Goal: Information Seeking & Learning: Learn about a topic

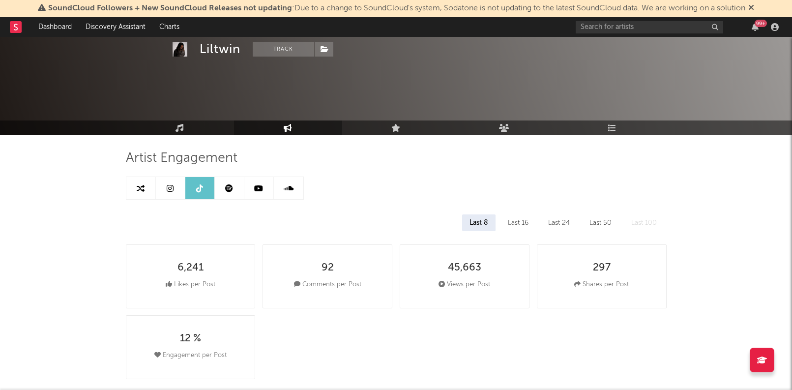
select select "3m"
select select "1w"
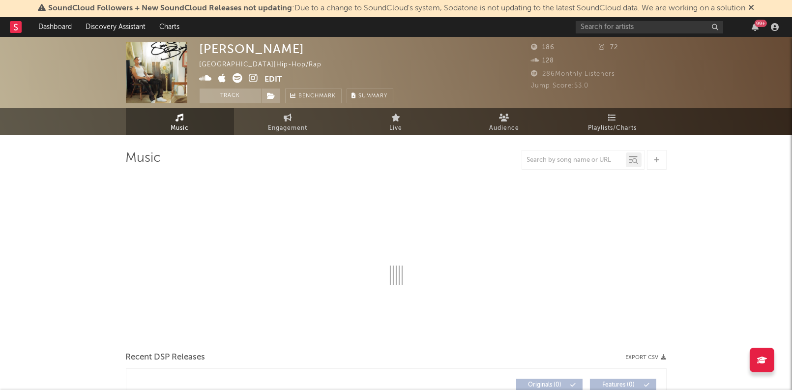
select select "6m"
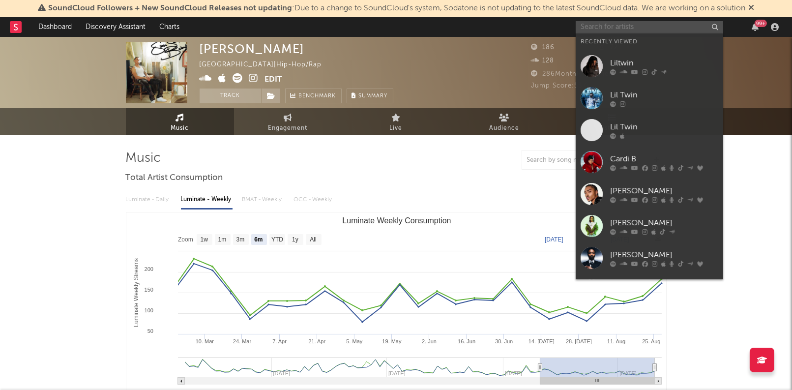
click at [633, 27] on input "text" at bounding box center [649, 27] width 147 height 12
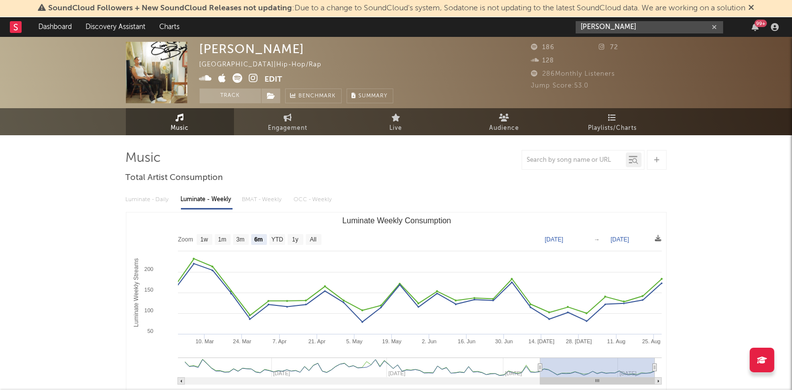
click at [643, 25] on input "josh levi" at bounding box center [649, 27] width 147 height 12
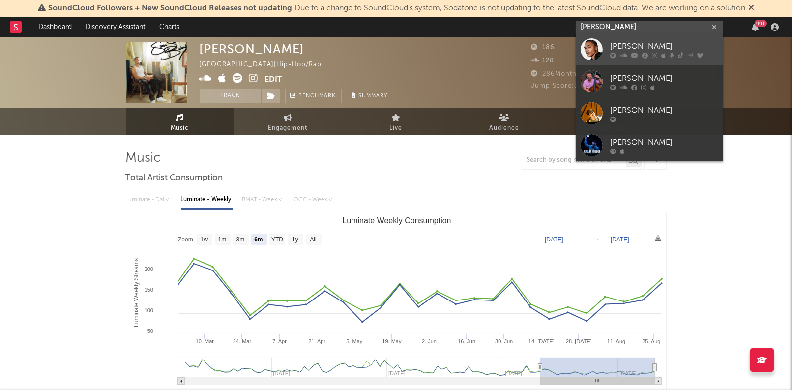
type input "josh levi"
click at [641, 46] on div "Josh Levi" at bounding box center [664, 47] width 108 height 12
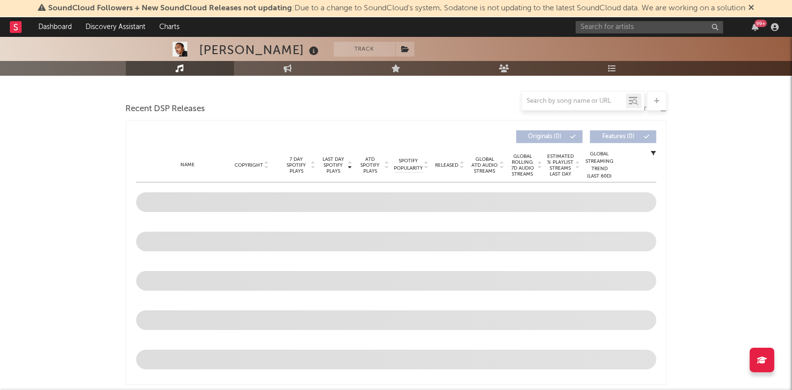
select select "6m"
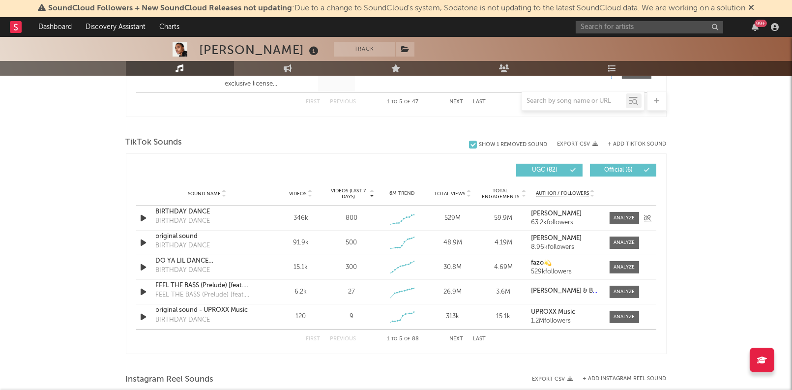
scroll to position [613, 0]
click at [567, 96] on div at bounding box center [574, 101] width 104 height 12
click at [567, 101] on input "text" at bounding box center [574, 101] width 104 height 8
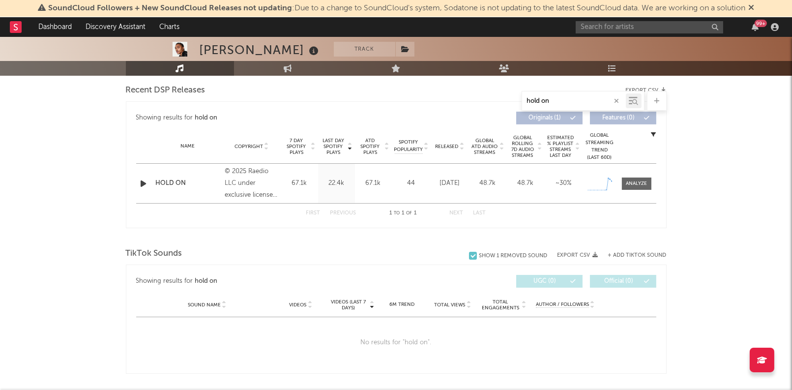
scroll to position [340, 0]
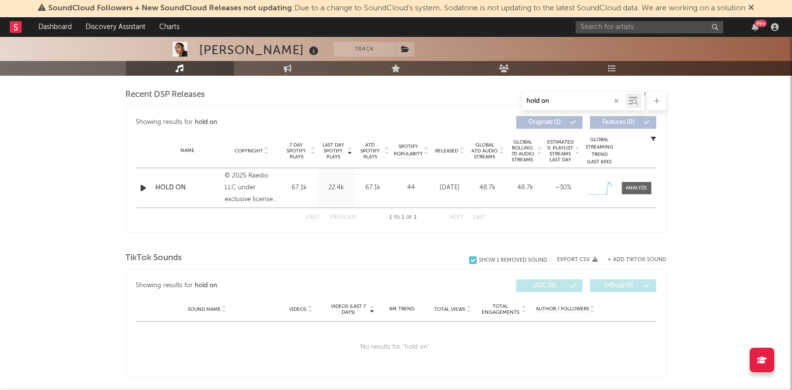
type input "hold on"
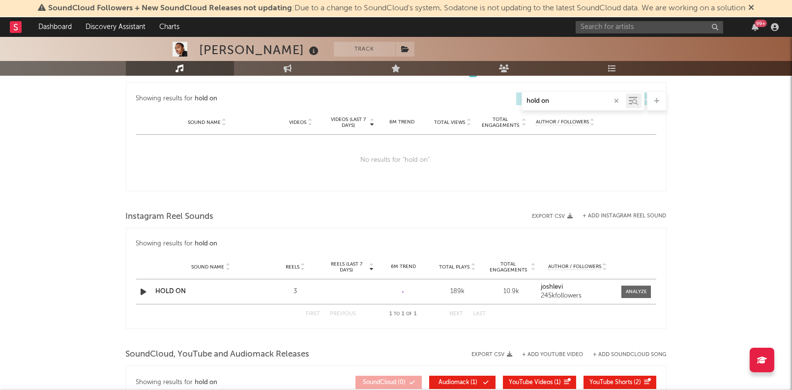
scroll to position [576, 0]
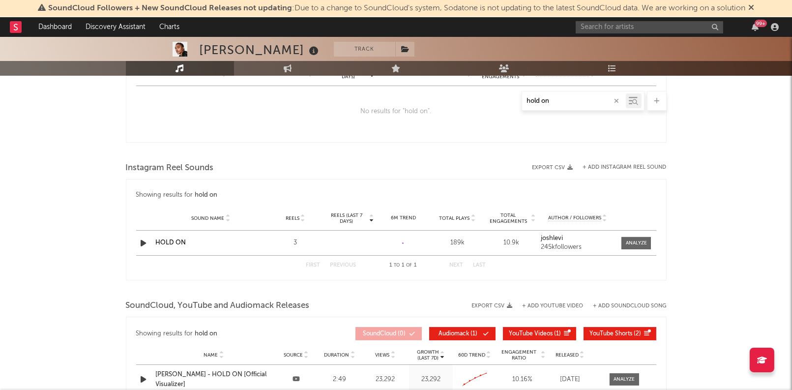
click at [175, 239] on link "HOLD ON" at bounding box center [171, 242] width 30 height 6
click at [337, 275] on div "Showing results for hold on Reels (last 7 days) Sound Name Reels Reels (last 7 …" at bounding box center [396, 229] width 541 height 101
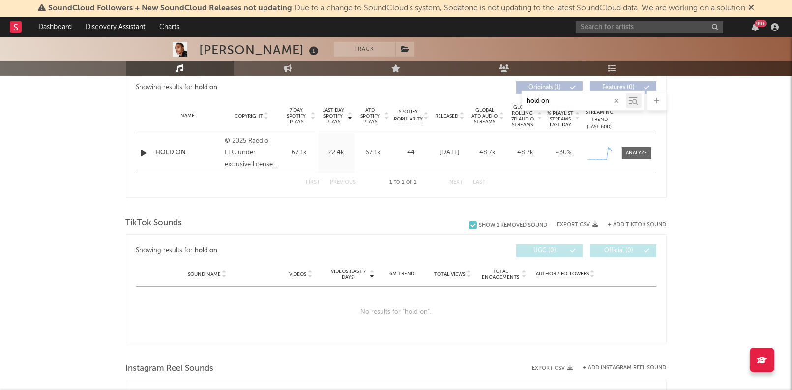
scroll to position [0, 0]
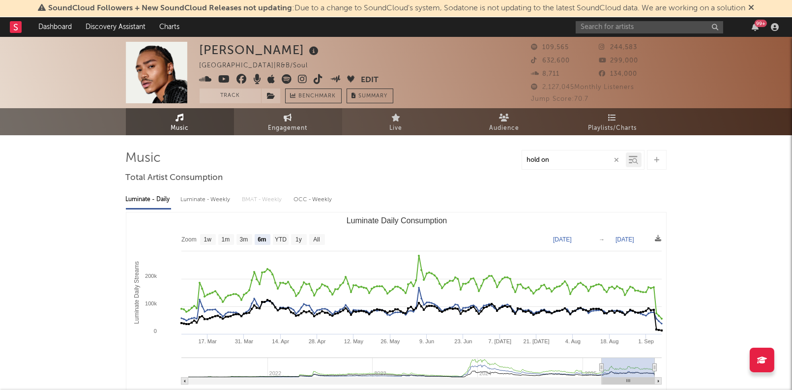
click at [303, 130] on span "Engagement" at bounding box center [287, 128] width 39 height 12
select select "1w"
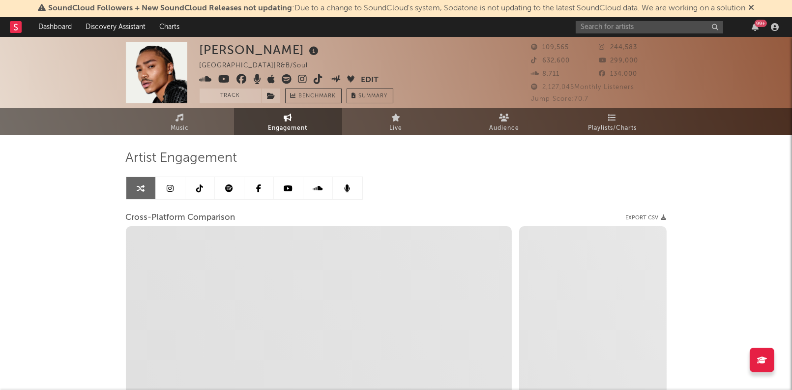
click at [168, 187] on icon at bounding box center [170, 188] width 7 height 8
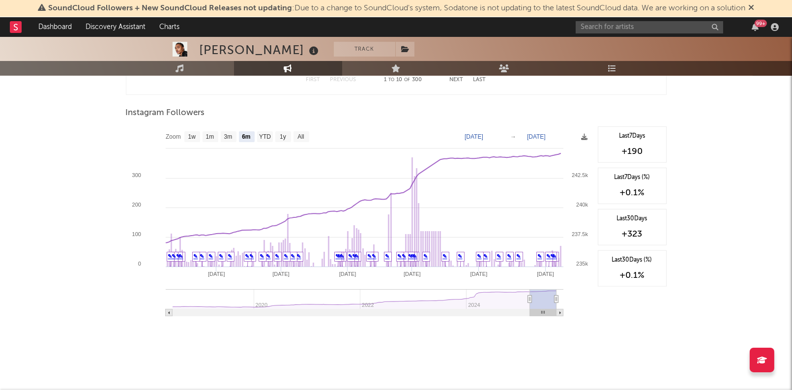
scroll to position [1492, 0]
click at [196, 134] on rect at bounding box center [192, 136] width 16 height 11
select select "1w"
type input "2025-09-02"
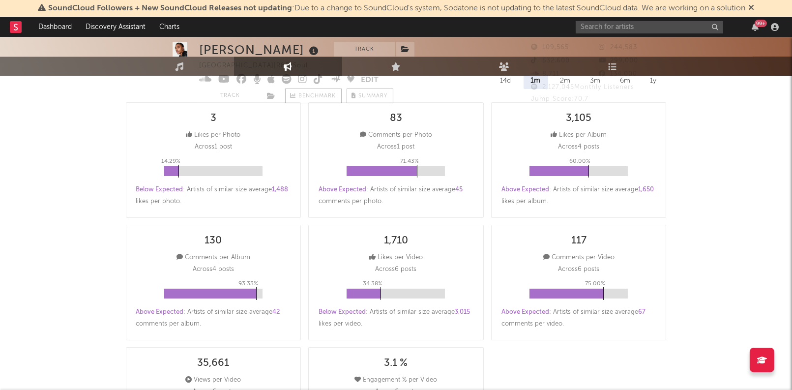
scroll to position [0, 0]
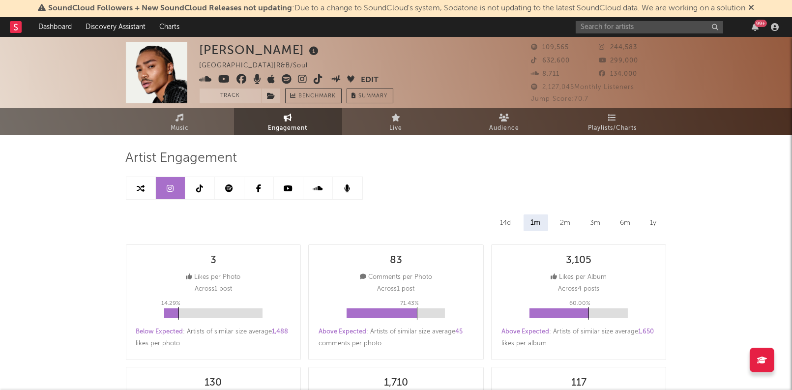
click at [196, 188] on link at bounding box center [199, 188] width 29 height 22
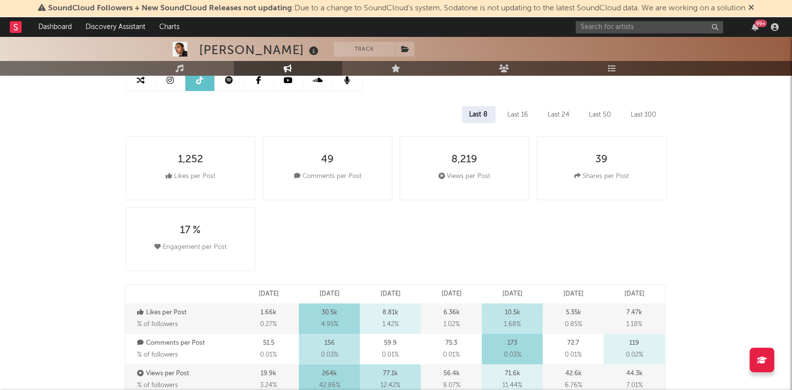
select select "6m"
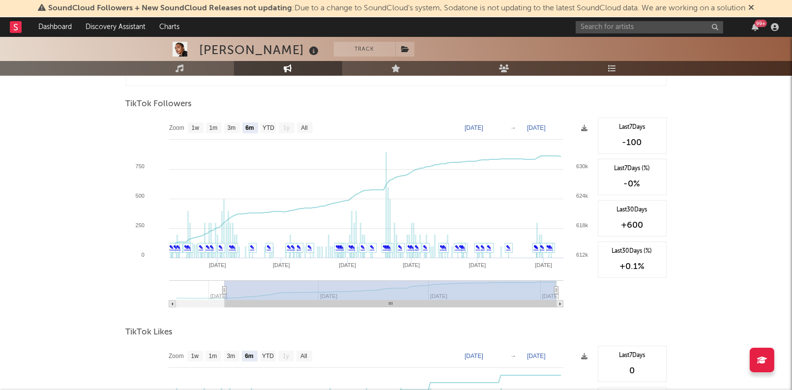
scroll to position [930, 0]
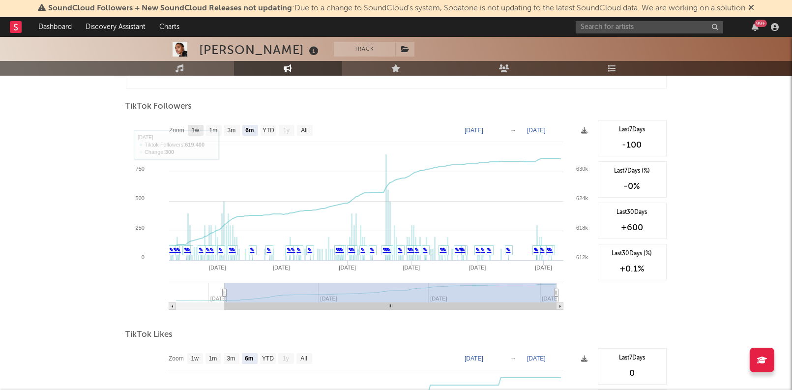
click at [199, 129] on text "1w" at bounding box center [195, 130] width 8 height 7
select select "1w"
type input "2025-09-03"
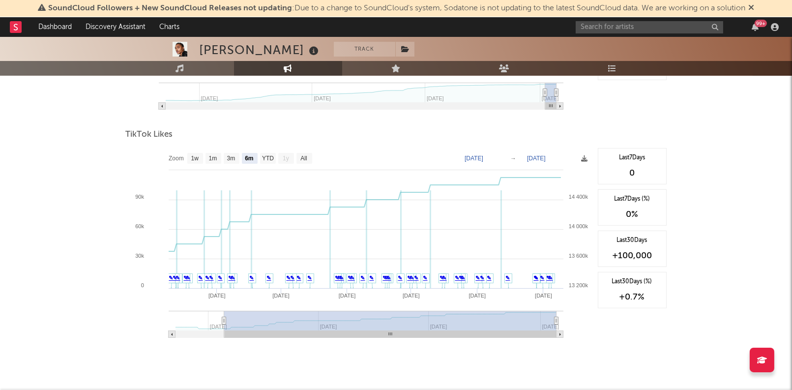
scroll to position [1130, 0]
click at [200, 158] on rect at bounding box center [195, 158] width 16 height 11
select select "1w"
type input "2025-09-03"
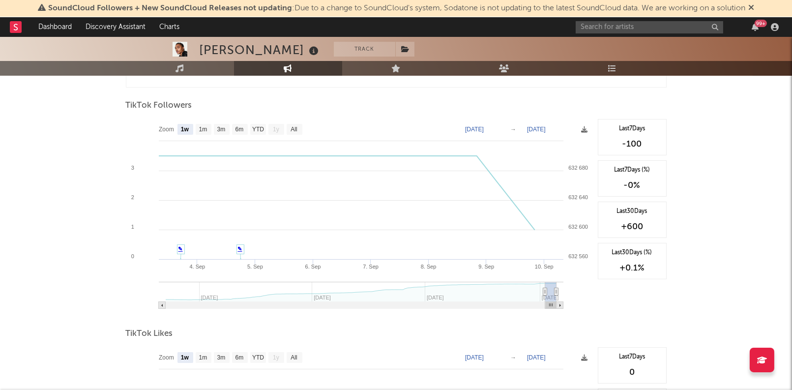
scroll to position [929, 0]
